Goal: Task Accomplishment & Management: Manage account settings

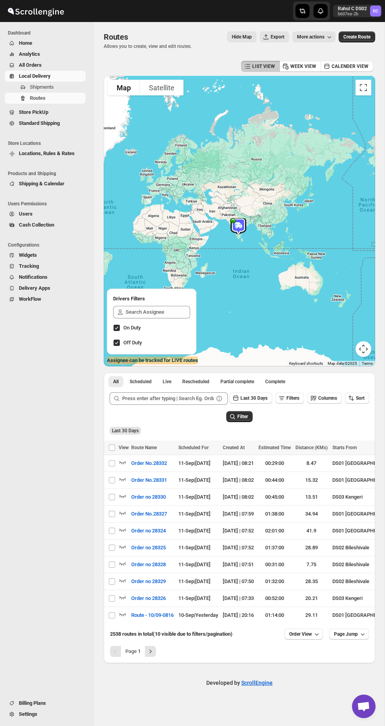
click at [38, 98] on span "Routes" at bounding box center [38, 98] width 16 height 6
click at [36, 90] on span "Shipments" at bounding box center [42, 87] width 24 height 6
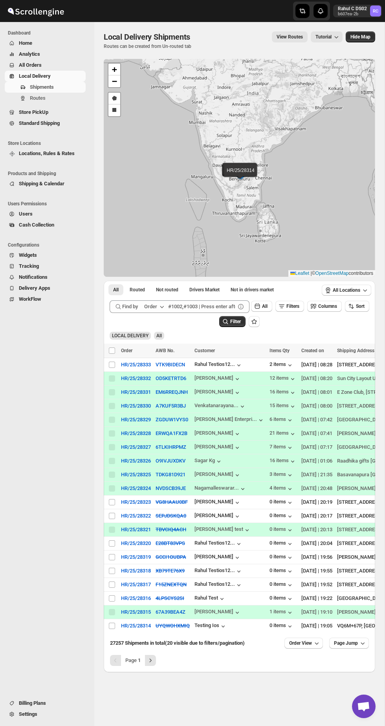
click at [112, 368] on input "Select shipment" at bounding box center [112, 364] width 6 height 6
checkbox input "true"
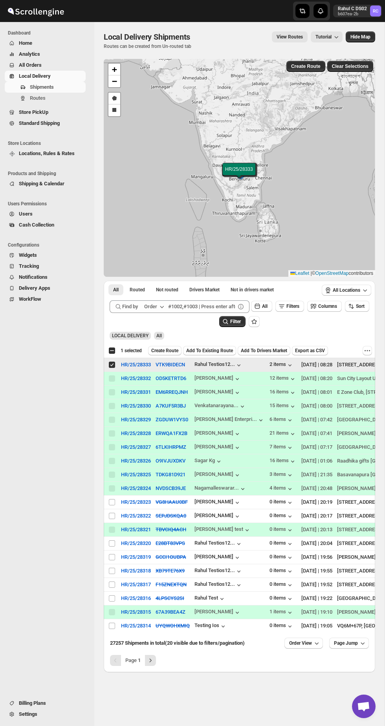
click at [170, 354] on span "Create Route" at bounding box center [164, 350] width 27 height 6
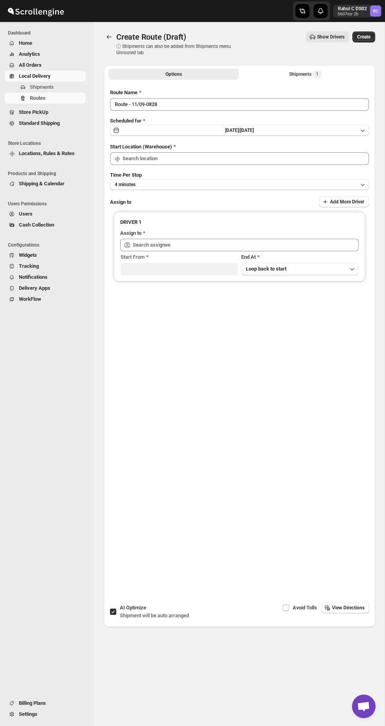
type input "DS02 Bileshivale"
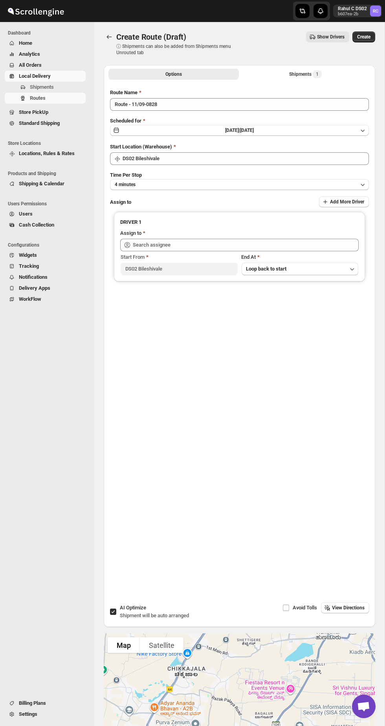
click at [370, 35] on button "Create" at bounding box center [363, 36] width 23 height 11
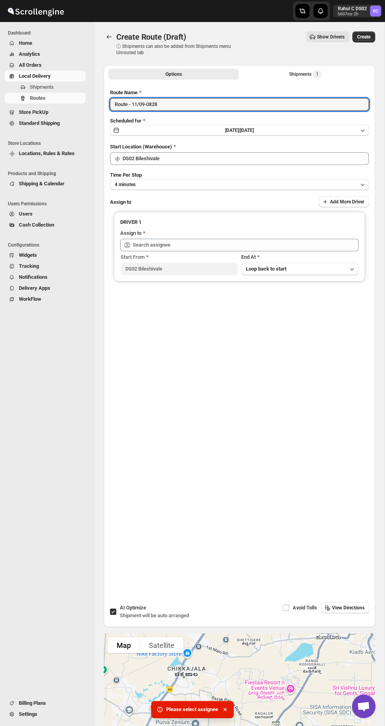
click at [352, 105] on input "Route - 11/09-0828" at bounding box center [239, 104] width 259 height 13
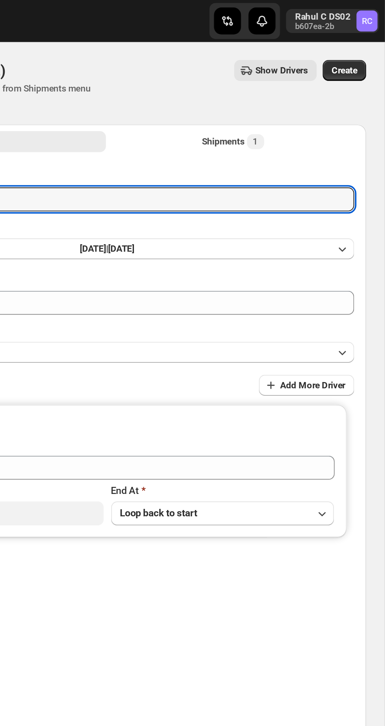
click at [366, 38] on span "Create" at bounding box center [363, 37] width 13 height 6
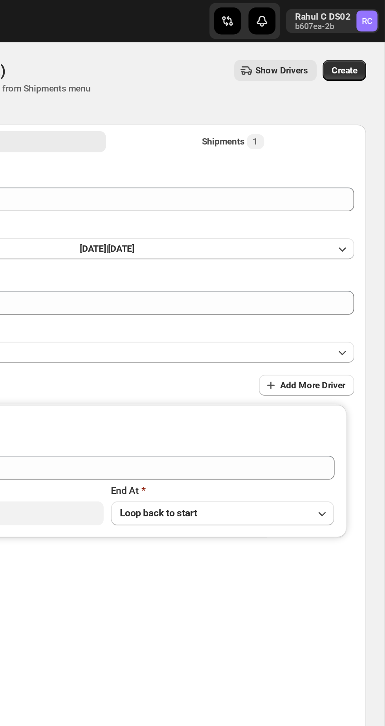
click at [364, 39] on span "Create" at bounding box center [363, 37] width 13 height 6
click at [369, 38] on span "Create" at bounding box center [363, 37] width 13 height 6
click at [367, 37] on span "Create" at bounding box center [363, 37] width 13 height 6
click at [361, 41] on button "Create" at bounding box center [363, 36] width 23 height 11
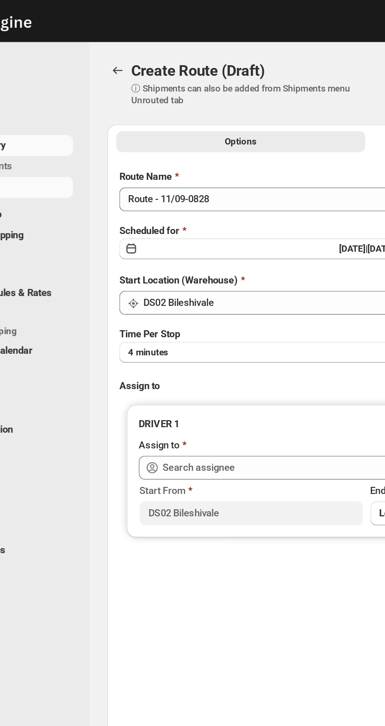
click at [144, 128] on button "[DATE] | [DATE]" at bounding box center [239, 130] width 259 height 11
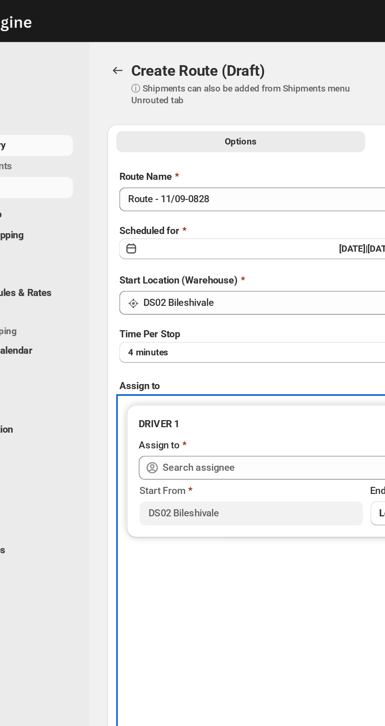
click at [174, 308] on div "DRIVER 1 Assign to Start From DS02 Bileshivale End At Loop back to start" at bounding box center [239, 327] width 259 height 239
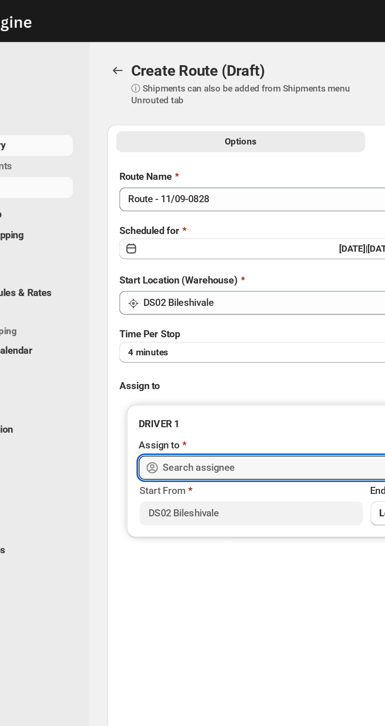
click at [164, 248] on input "text" at bounding box center [246, 245] width 226 height 13
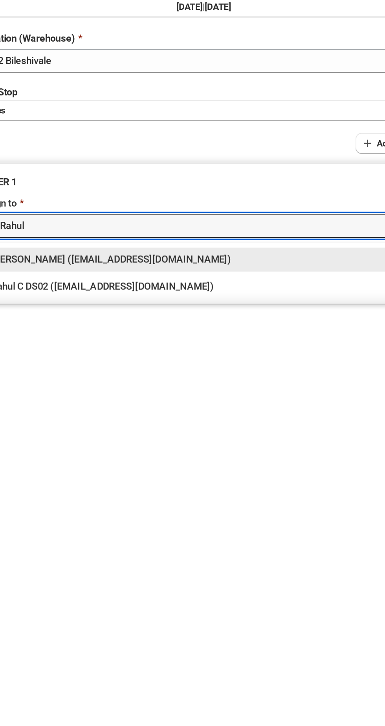
click at [157, 277] on div "Rahul C DS02 ([EMAIL_ADDRESS][DOMAIN_NAME])" at bounding box center [239, 277] width 223 height 8
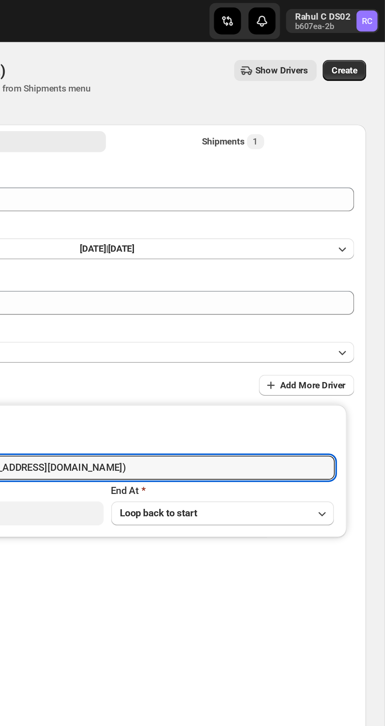
type input "Rahul C DS02 ([EMAIL_ADDRESS][DOMAIN_NAME])"
click at [370, 37] on button "Create" at bounding box center [363, 36] width 23 height 11
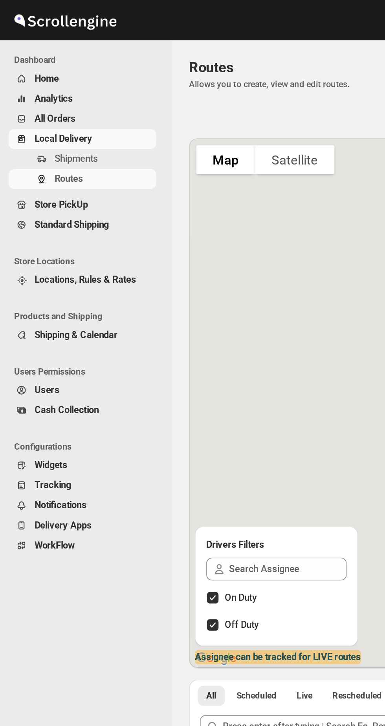
click at [15, 40] on div "Navigation" at bounding box center [12, 43] width 8 height 8
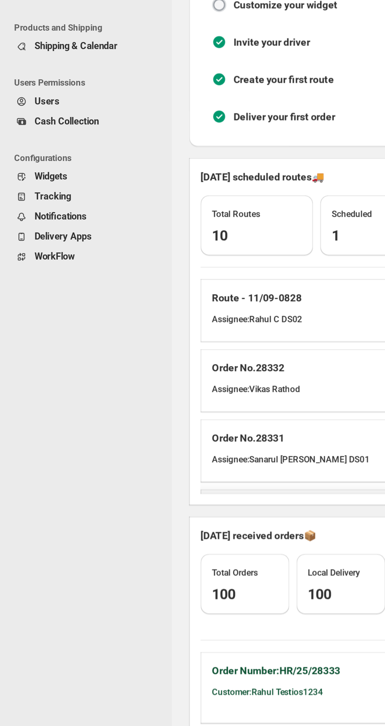
click at [19, 241] on span "Tracking" at bounding box center [29, 241] width 20 height 6
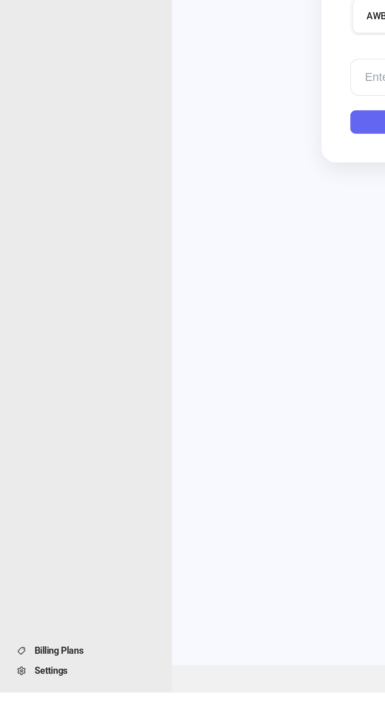
scroll to position [95, 0]
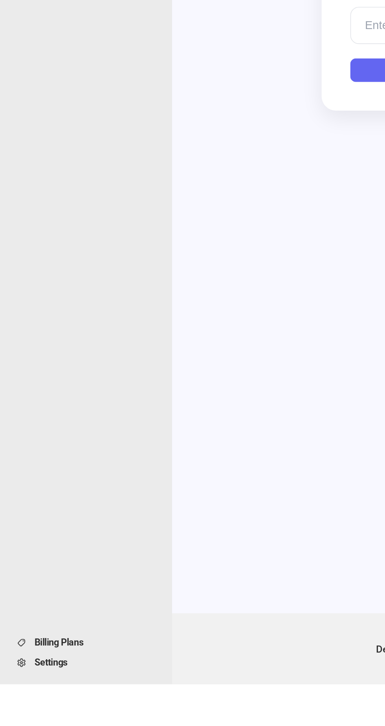
click at [63, 718] on span "Settings" at bounding box center [51, 714] width 65 height 8
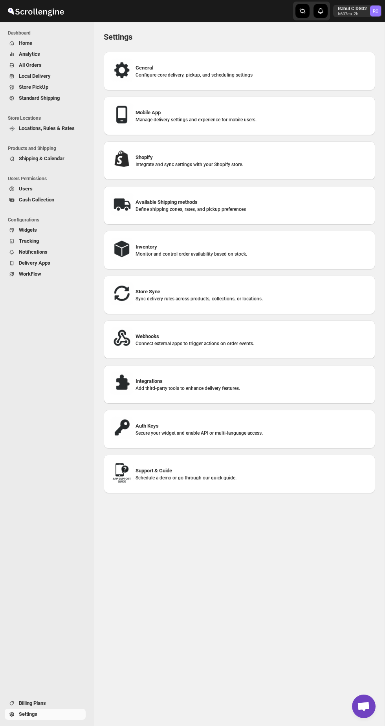
click at [145, 64] on h3 "General" at bounding box center [251, 68] width 233 height 8
select select "m"
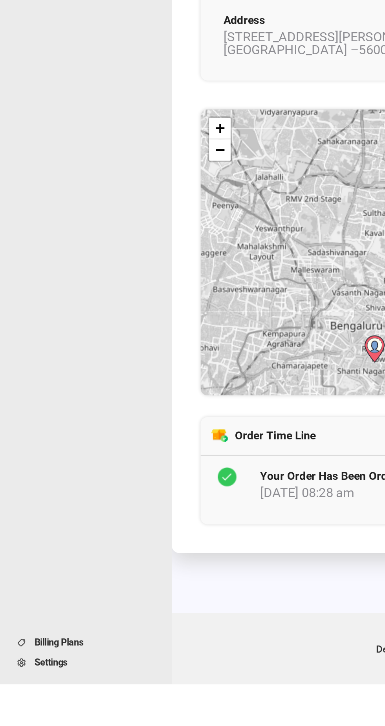
click at [70, 718] on span "Settings" at bounding box center [51, 714] width 65 height 8
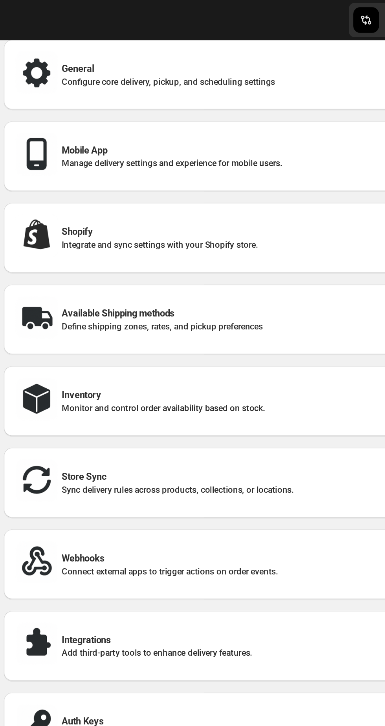
scroll to position [29, 0]
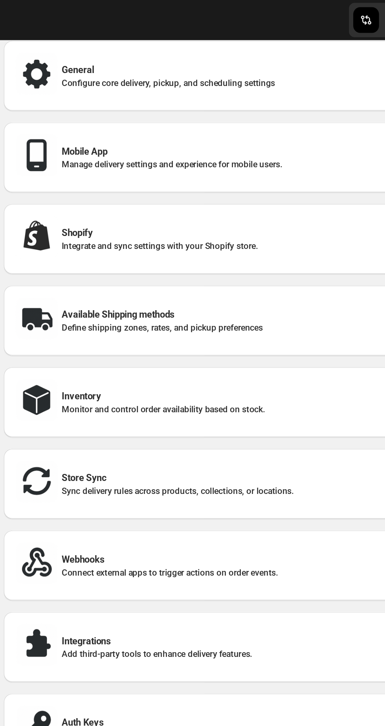
click at [287, 98] on div "Mobile App Manage delivery settings and experience for mobile users." at bounding box center [239, 86] width 259 height 26
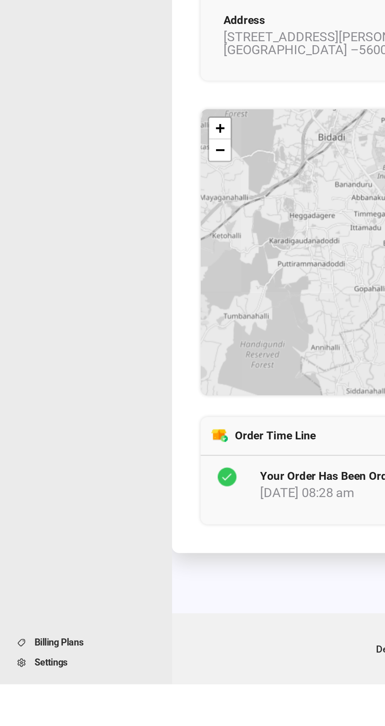
click at [74, 718] on span "Settings" at bounding box center [51, 714] width 65 height 8
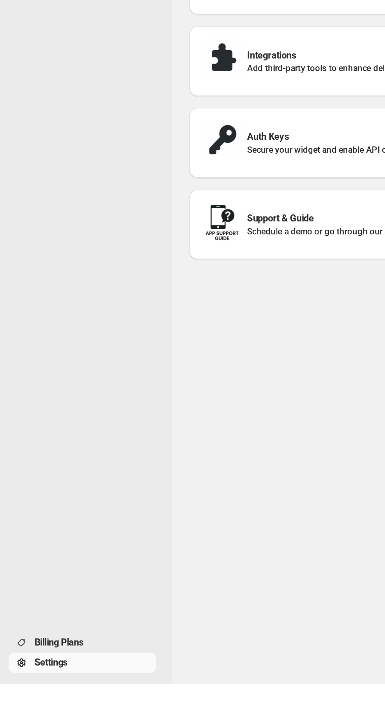
click at [77, 718] on span "Settings" at bounding box center [51, 714] width 65 height 8
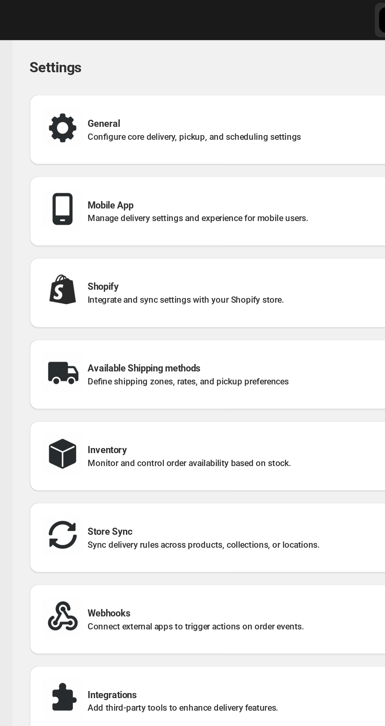
click at [130, 76] on img at bounding box center [122, 70] width 24 height 24
select select "m"
